Goal: Task Accomplishment & Management: Complete application form

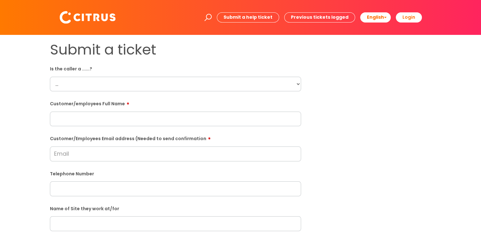
drag, startPoint x: 65, startPoint y: 85, endPoint x: 69, endPoint y: 81, distance: 5.6
click at [65, 85] on select "... Citrus Customer Citrus Employee [DEMOGRAPHIC_DATA] Supplier" at bounding box center [175, 84] width 251 height 15
select select "Contractor"
click at [50, 77] on select "... Citrus Customer Citrus Employee [DEMOGRAPHIC_DATA] Supplier" at bounding box center [175, 84] width 251 height 15
click at [313, 102] on div "Submit a ticket Is the caller a ......? ... Citrus Customer Citrus Employee [DE…" at bounding box center [240, 224] width 391 height 366
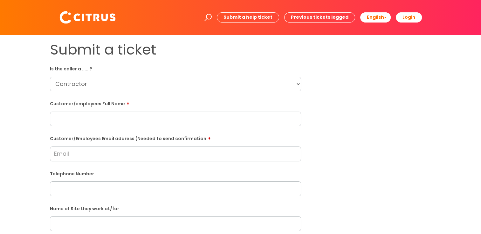
click at [90, 126] on input "text" at bounding box center [175, 119] width 251 height 15
click at [107, 157] on input "Customer/Employees Email address (Needed to send confirmation" at bounding box center [175, 154] width 251 height 15
click at [323, 124] on div "Submit a ticket Is the caller a ......? ... Citrus Customer Citrus Employee [DE…" at bounding box center [240, 224] width 391 height 366
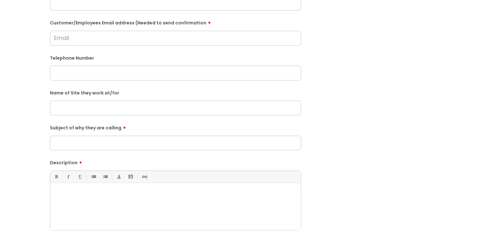
scroll to position [127, 0]
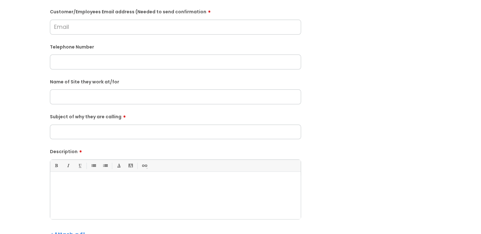
drag, startPoint x: 144, startPoint y: 182, endPoint x: 146, endPoint y: 185, distance: 3.8
click at [144, 185] on p at bounding box center [175, 183] width 241 height 6
click at [95, 93] on input "text" at bounding box center [175, 97] width 251 height 15
type input "Stag"
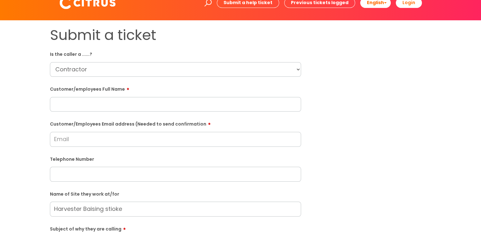
scroll to position [0, 0]
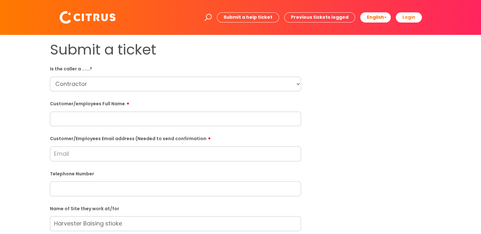
type input "Harvester Baising stioke"
drag, startPoint x: 93, startPoint y: 79, endPoint x: 97, endPoint y: 91, distance: 12.0
click at [95, 85] on select "... Citrus Customer Citrus Employee [DEMOGRAPHIC_DATA] Supplier" at bounding box center [175, 84] width 251 height 15
click at [446, 100] on div "Submit a ticket Is the caller a ......? ... Citrus Customer Citrus Employee [DE…" at bounding box center [240, 224] width 468 height 366
drag, startPoint x: 65, startPoint y: 125, endPoint x: 72, endPoint y: 122, distance: 7.1
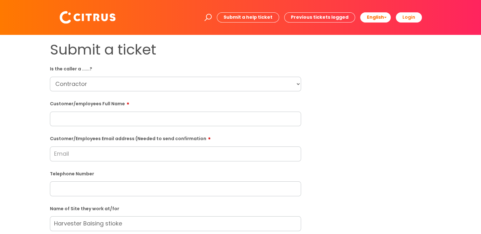
click at [66, 125] on input "text" at bounding box center [175, 119] width 251 height 15
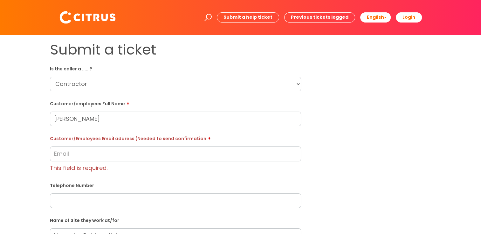
type input "[PERSON_NAME]"
drag, startPoint x: 117, startPoint y: 118, endPoint x: 32, endPoint y: 110, distance: 84.9
click at [32, 110] on div "Submit a ticket Is the caller a ......? ... Citrus Customer Citrus Employee [DE…" at bounding box center [240, 236] width 468 height 390
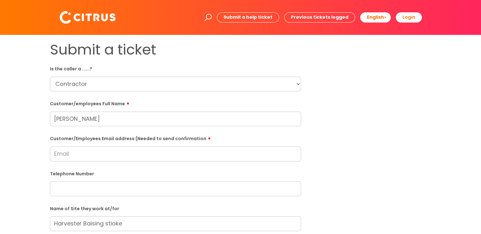
drag, startPoint x: 278, startPoint y: 148, endPoint x: 327, endPoint y: 145, distance: 48.4
click at [294, 146] on div "Customer/Employees Email address (Needed to send confirmation" at bounding box center [175, 147] width 251 height 28
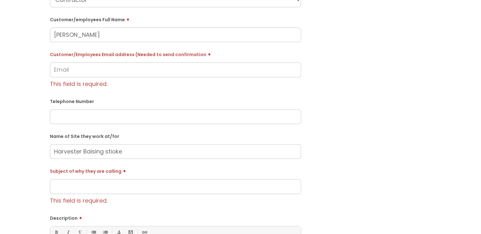
scroll to position [95, 0]
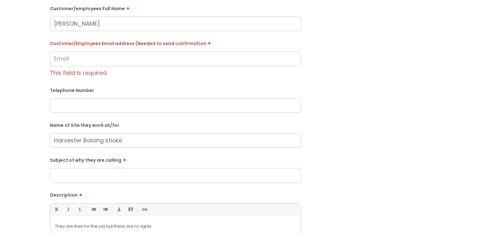
drag, startPoint x: 90, startPoint y: 179, endPoint x: 131, endPoint y: 181, distance: 41.4
click at [93, 179] on div at bounding box center [175, 175] width 251 height 15
type input "Ua"
type input "No lights at site"
click at [343, 173] on div "Submit a ticket Is the caller a ......? ... Citrus Customer Citrus Employee [DE…" at bounding box center [240, 135] width 391 height 378
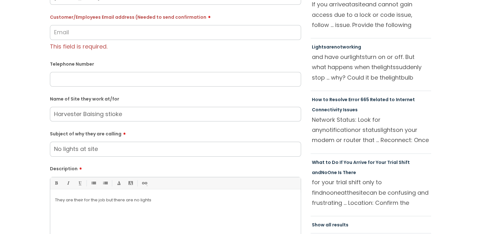
scroll to position [159, 0]
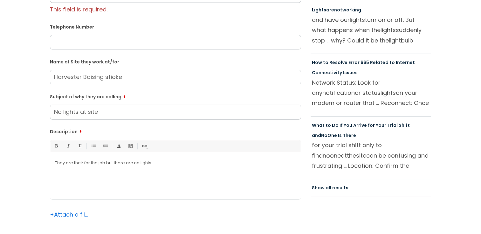
click at [194, 158] on div "They are their for the job but there are no lights" at bounding box center [175, 178] width 250 height 44
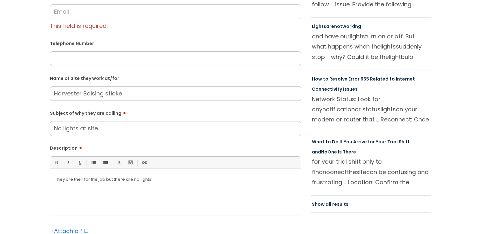
scroll to position [127, 0]
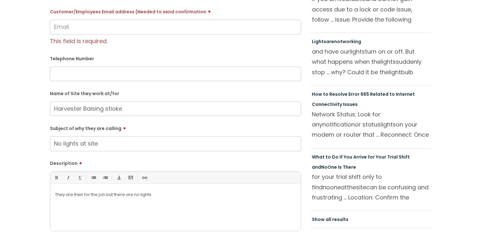
click at [117, 68] on input "text" at bounding box center [175, 74] width 251 height 15
paste input "07304048948"
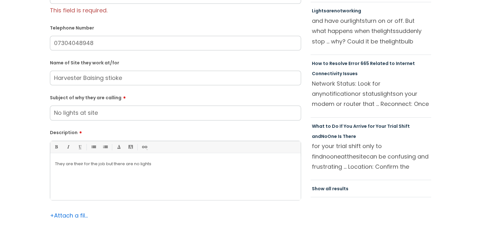
scroll to position [191, 0]
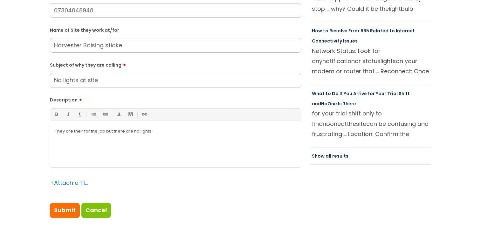
type input "07304048948"
click at [188, 139] on div "They are their for the job but there are no lights" at bounding box center [175, 146] width 250 height 44
drag, startPoint x: 177, startPoint y: 133, endPoint x: 178, endPoint y: 140, distance: 7.4
click at [177, 133] on p "They are their for the job but there are no lights and theya ren't sure what th…" at bounding box center [175, 134] width 241 height 11
click at [240, 133] on p "They are their for the job but there are no lights and they aren't sure what th…" at bounding box center [175, 134] width 241 height 11
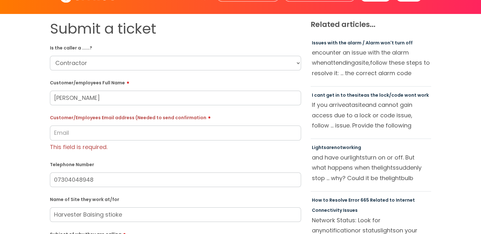
scroll to position [32, 0]
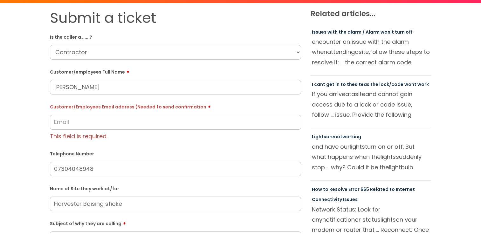
drag, startPoint x: 93, startPoint y: 85, endPoint x: -1, endPoint y: 85, distance: 94.0
click at [0, 85] on html "Enter your search term here... Search Submit a help ticket Previous tickets log…" at bounding box center [240, 85] width 481 height 234
paste input "07304048948"
type input "[PERSON_NAME]"
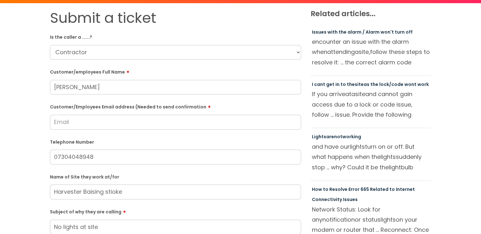
click at [93, 120] on input "Customer/Employees Email address (Needed to send confirmation" at bounding box center [175, 122] width 251 height 15
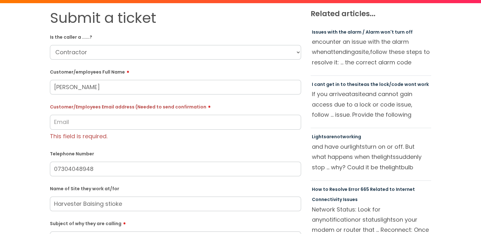
click at [99, 157] on div "Telephone Number 07304048948" at bounding box center [175, 163] width 251 height 28
click at [75, 172] on input "07304048948" at bounding box center [175, 169] width 251 height 15
drag, startPoint x: 123, startPoint y: 139, endPoint x: 140, endPoint y: 131, distance: 19.5
click at [123, 138] on div "This field is required." at bounding box center [175, 136] width 251 height 12
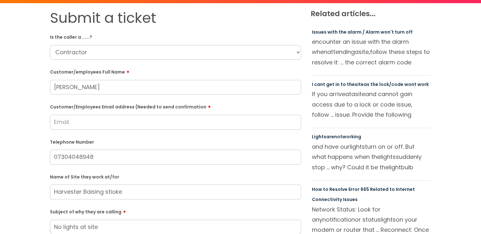
drag, startPoint x: 113, startPoint y: 129, endPoint x: 86, endPoint y: 126, distance: 27.7
click at [112, 128] on input "Customer/Employees Email address (Needed to send confirmation" at bounding box center [175, 122] width 251 height 15
drag, startPoint x: 74, startPoint y: 129, endPoint x: 62, endPoint y: 106, distance: 26.1
click at [74, 129] on input "Customer/Employees Email address (Needed to send confirmation" at bounding box center [175, 122] width 251 height 15
click at [71, 122] on input "Customer/Employees Email address (Needed to send confirmation" at bounding box center [175, 122] width 251 height 15
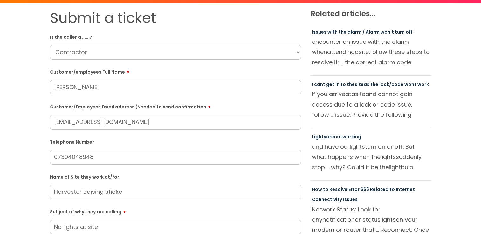
drag, startPoint x: 90, startPoint y: 121, endPoint x: 51, endPoint y: 120, distance: 38.1
click at [51, 121] on input "[EMAIL_ADDRESS][DOMAIN_NAME]" at bounding box center [175, 122] width 251 height 15
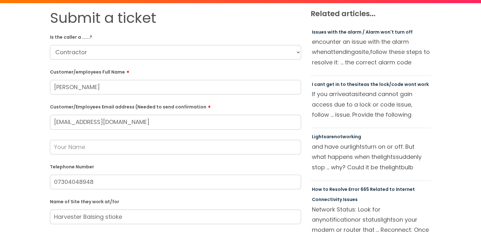
paste input "[GEOGRAPHIC_DATA]"
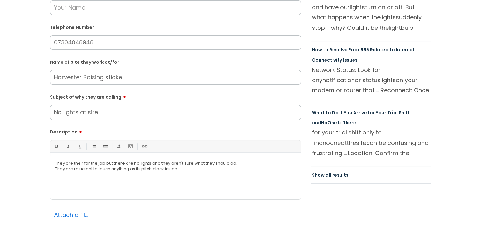
scroll to position [222, 0]
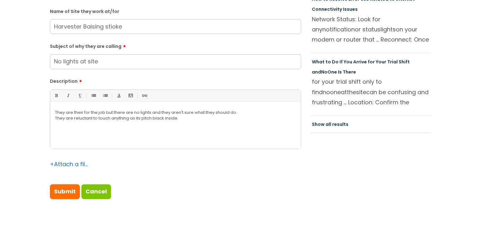
type input "[EMAIL_ADDRESS][DOMAIN_NAME]"
click at [221, 140] on div "They are their for the job but there are no lights and they aren't sure what th…" at bounding box center [175, 127] width 250 height 44
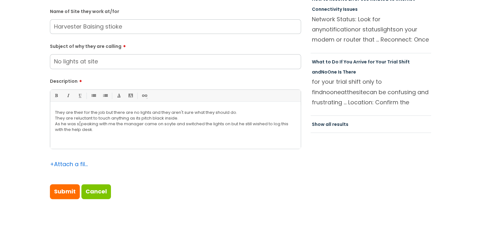
click at [170, 123] on p "As he was s[peaking with me the manager came on soyte and switched the lights o…" at bounding box center [175, 126] width 241 height 11
click at [171, 132] on p "As he was s[peaking with me the manager came on site and switched the lights on…" at bounding box center [175, 126] width 241 height 11
click at [80, 125] on p "As he was s[peaking with me the manager came on site and switched the lights on…" at bounding box center [175, 126] width 241 height 11
drag, startPoint x: 97, startPoint y: 132, endPoint x: 28, endPoint y: 94, distance: 78.9
click at [28, 94] on div "Submit a ticket Is the caller a ......? ... Citrus Customer Citrus Employee [DE…" at bounding box center [240, 14] width 468 height 391
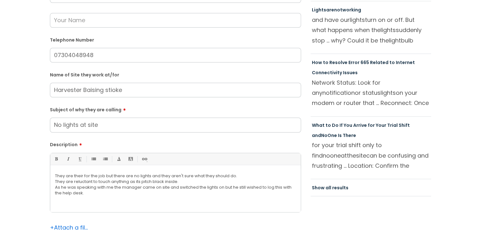
scroll to position [95, 0]
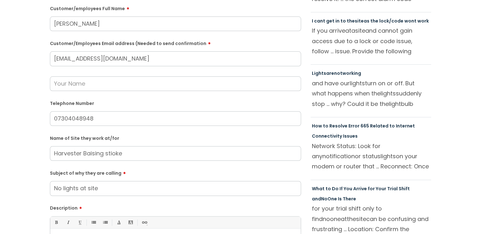
click at [102, 82] on input "text" at bounding box center [175, 84] width 251 height 15
type input "[PERSON_NAME]"
click at [171, 100] on label "Telephone Number" at bounding box center [175, 103] width 251 height 7
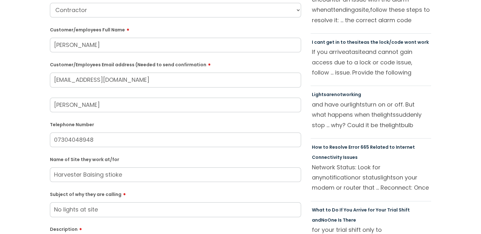
scroll to position [64, 0]
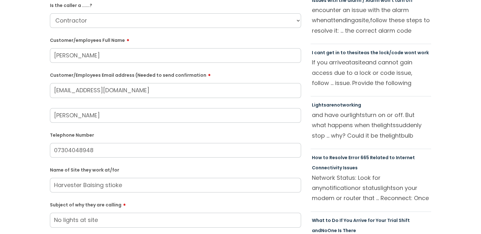
drag, startPoint x: 138, startPoint y: 92, endPoint x: -1, endPoint y: 100, distance: 139.4
click at [0, 100] on html "Enter your search term here... Search Submit a help ticket Previous tickets log…" at bounding box center [240, 53] width 481 height 234
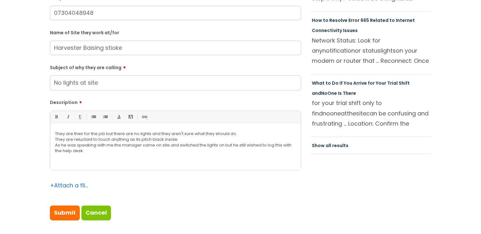
scroll to position [222, 0]
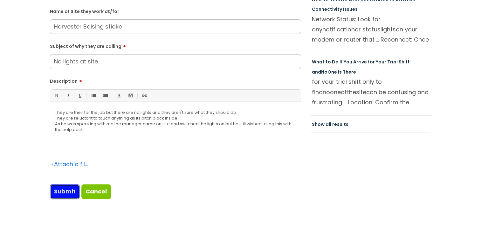
click at [63, 196] on input "Submit" at bounding box center [65, 192] width 30 height 15
type input "Please Wait..."
